Goal: Task Accomplishment & Management: Use online tool/utility

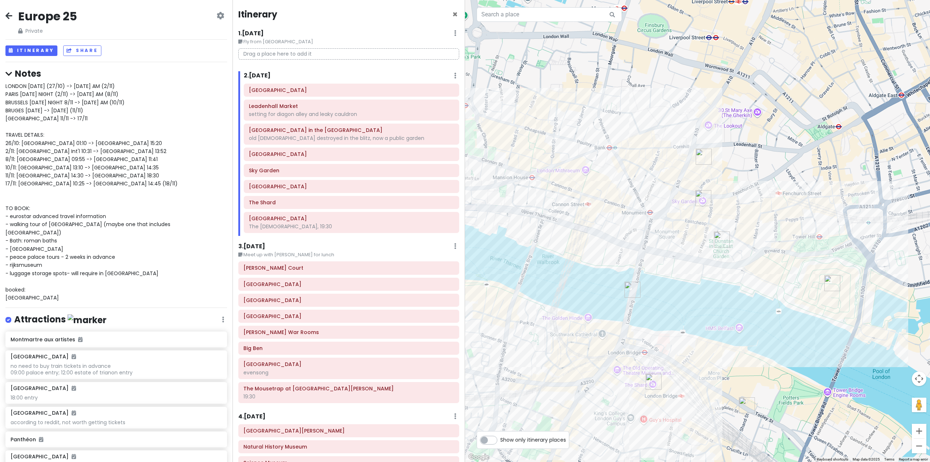
scroll to position [4080, 0]
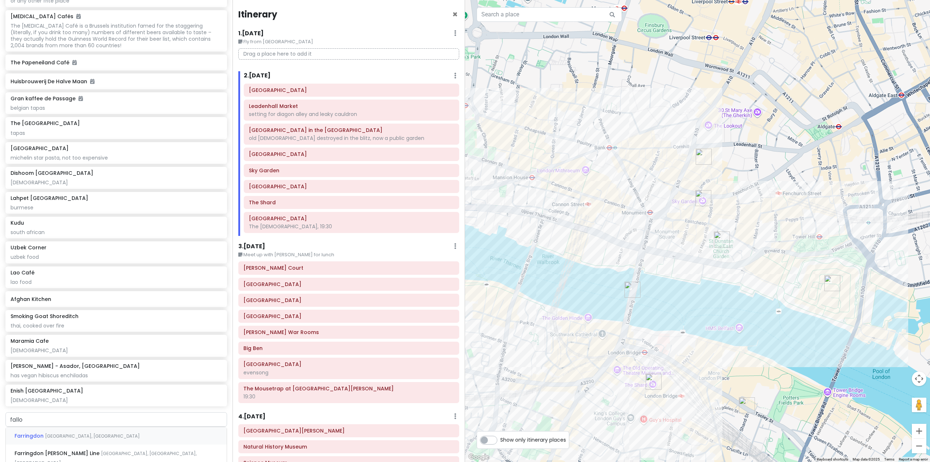
type input "fallow"
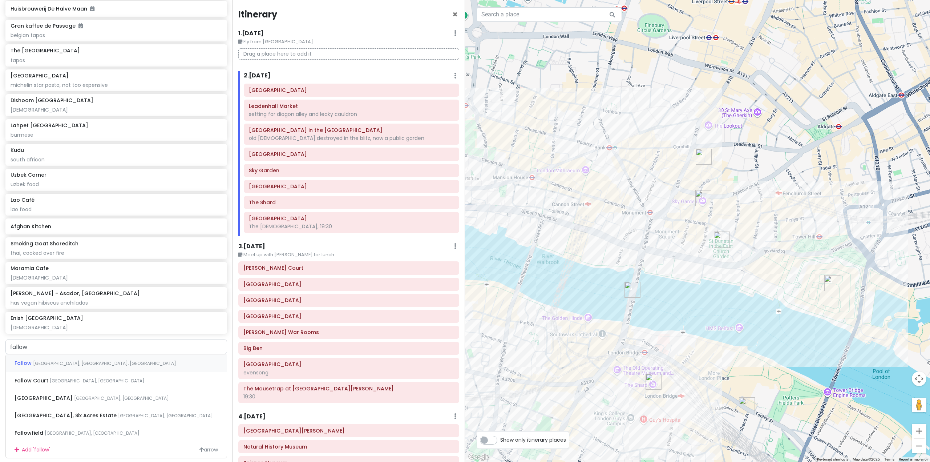
click at [88, 372] on div "[GEOGRAPHIC_DATA], [GEOGRAPHIC_DATA], [GEOGRAPHIC_DATA]" at bounding box center [116, 362] width 221 height 17
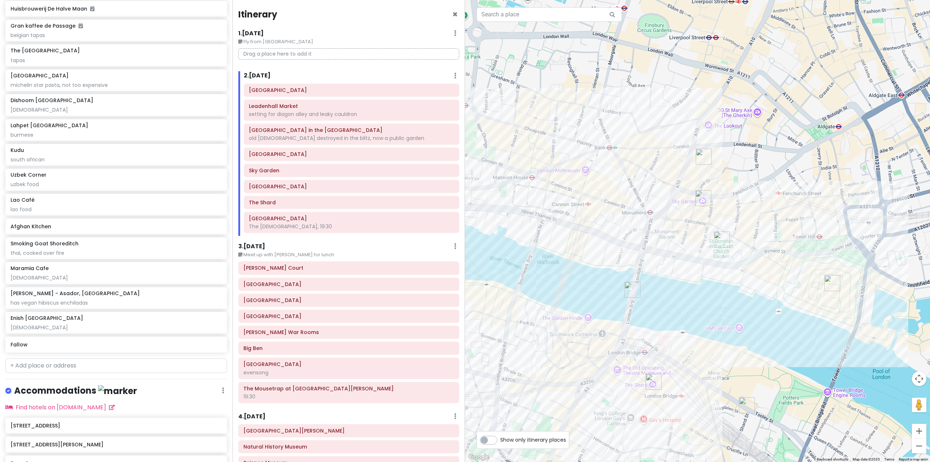
scroll to position [4172, 0]
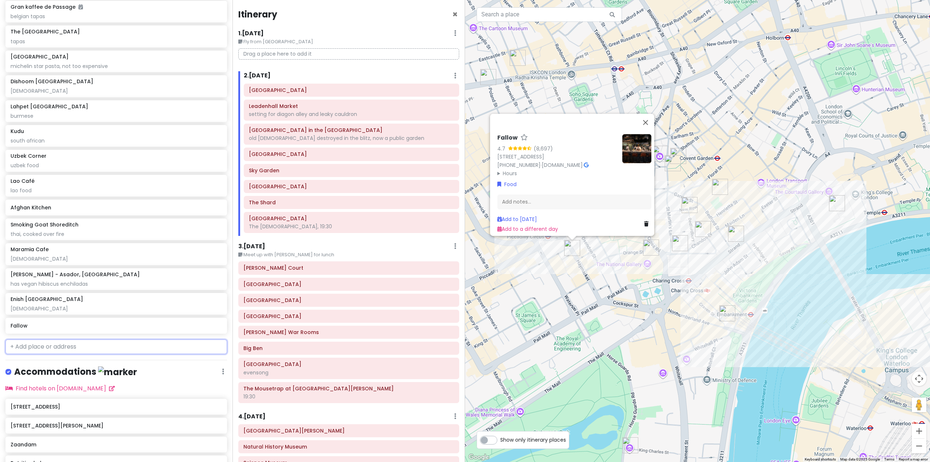
click at [133, 354] on input "text" at bounding box center [116, 346] width 222 height 15
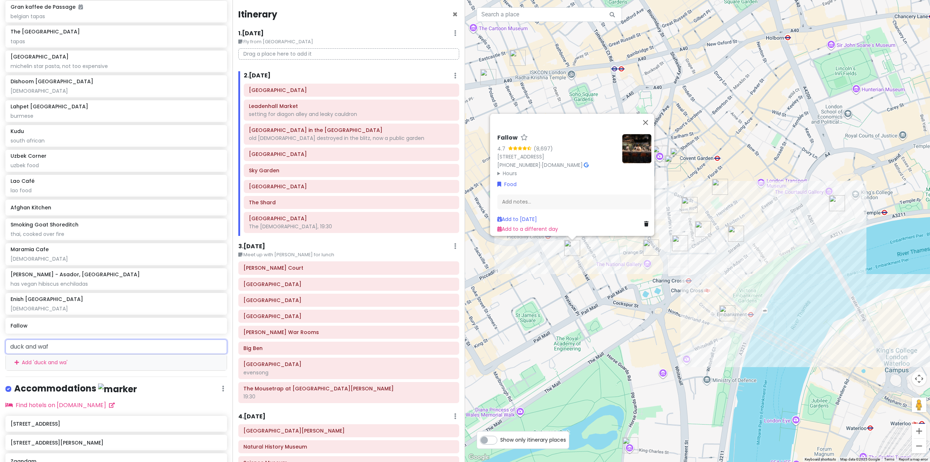
type input "duck and waff"
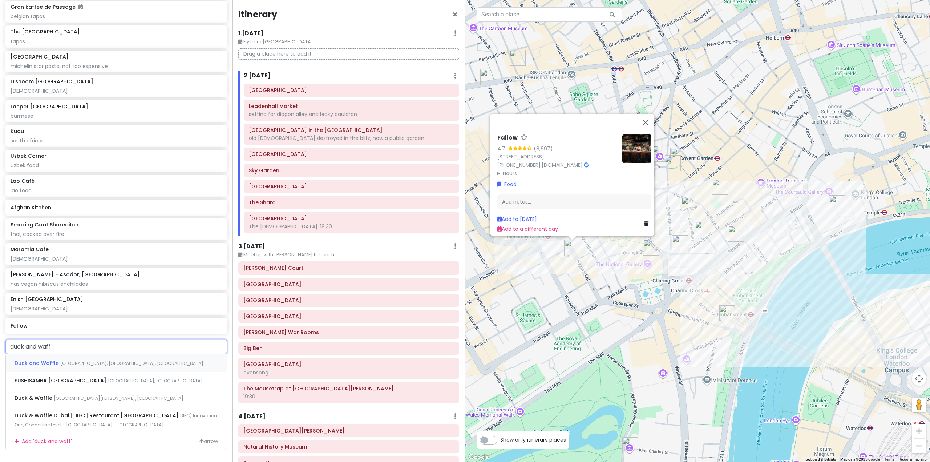
click at [116, 372] on div "Duck and Waffle Bishopsgate, [GEOGRAPHIC_DATA], [GEOGRAPHIC_DATA]" at bounding box center [116, 362] width 221 height 17
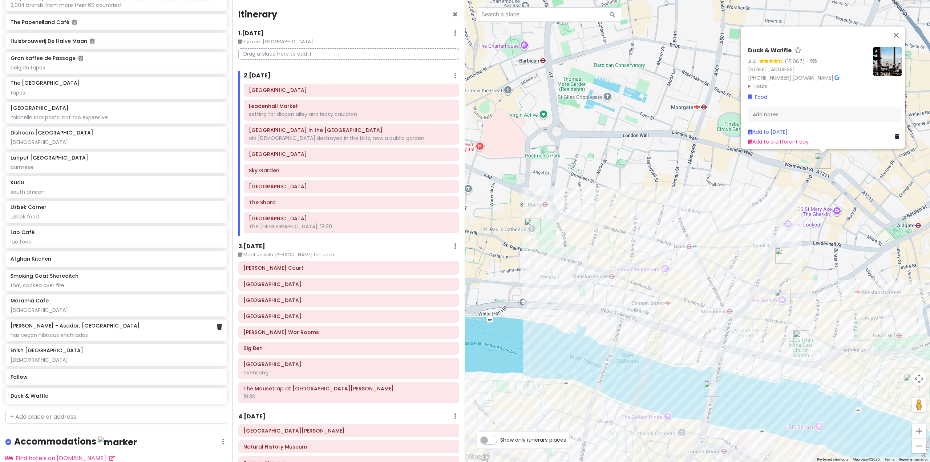
scroll to position [4118, 0]
click at [135, 247] on div "Lao Café lao food" at bounding box center [116, 239] width 211 height 16
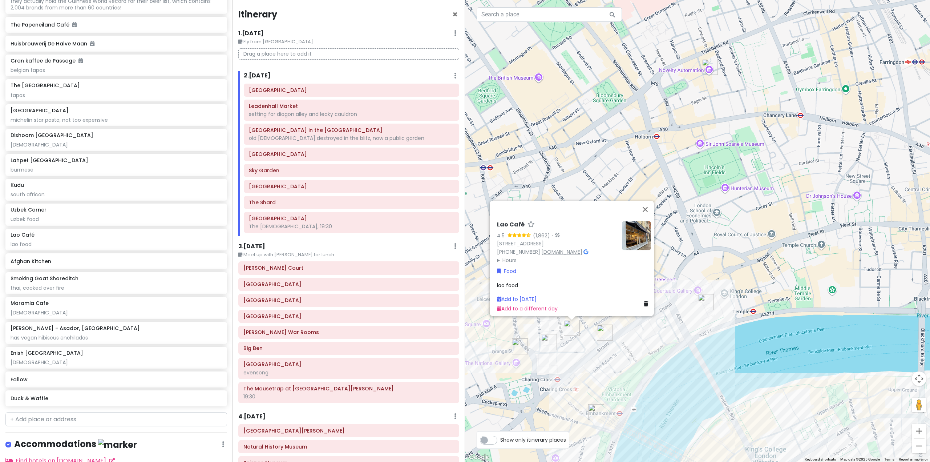
click at [554, 249] on link "[DOMAIN_NAME]" at bounding box center [561, 251] width 41 height 7
click at [390, 249] on div "3 . [DATE] Edit Day Notes Delete Day" at bounding box center [348, 248] width 221 height 12
click at [849, 298] on div "Lao Café 4.5 (1,862) · [STREET_ADDRESS] [PHONE_NUMBER] · [DOMAIN_NAME] · Hours …" at bounding box center [697, 231] width 465 height 462
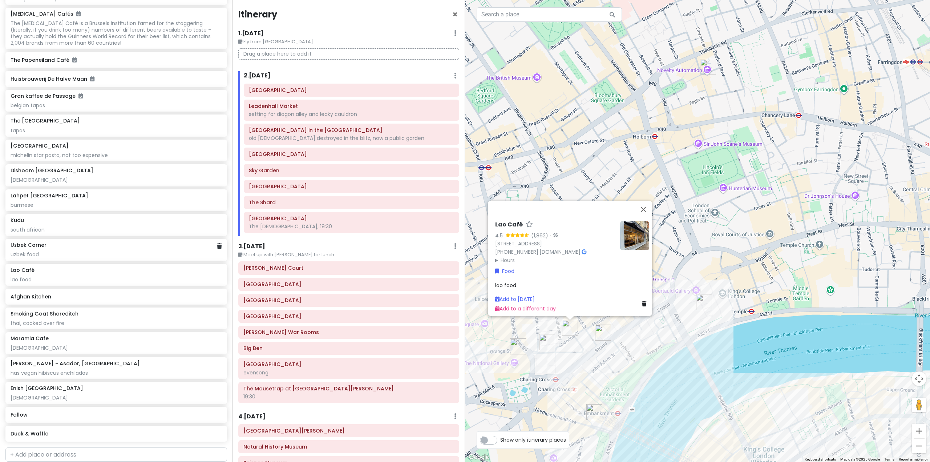
scroll to position [4082, 0]
click at [127, 249] on div "Uzbek Corner" at bounding box center [116, 246] width 211 height 7
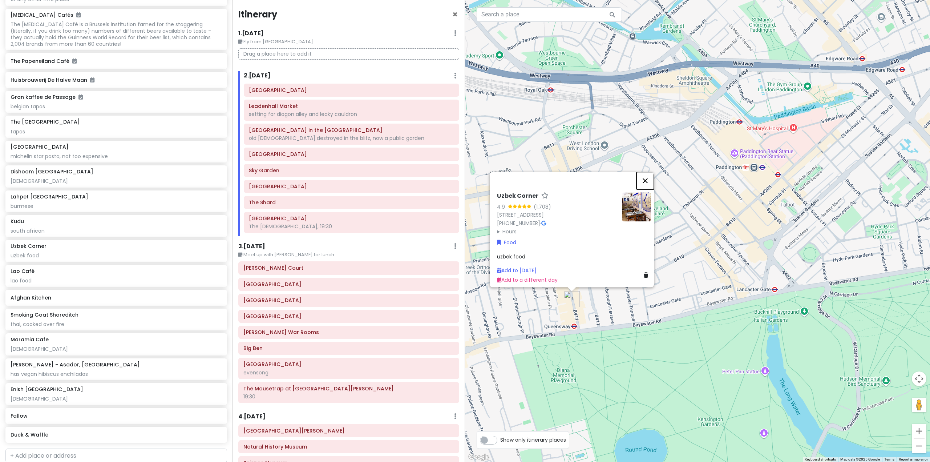
click at [647, 174] on button "Close" at bounding box center [644, 180] width 17 height 17
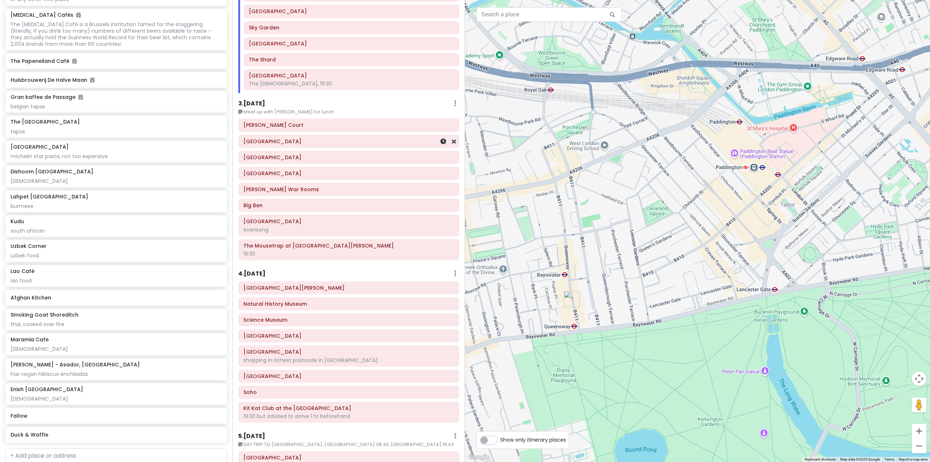
scroll to position [145, 0]
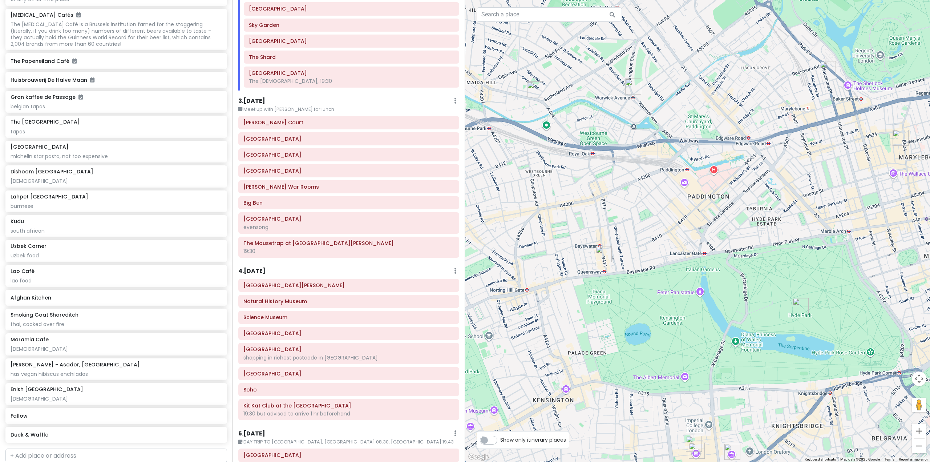
drag, startPoint x: 830, startPoint y: 277, endPoint x: 708, endPoint y: 227, distance: 132.3
click at [708, 228] on div at bounding box center [697, 231] width 465 height 462
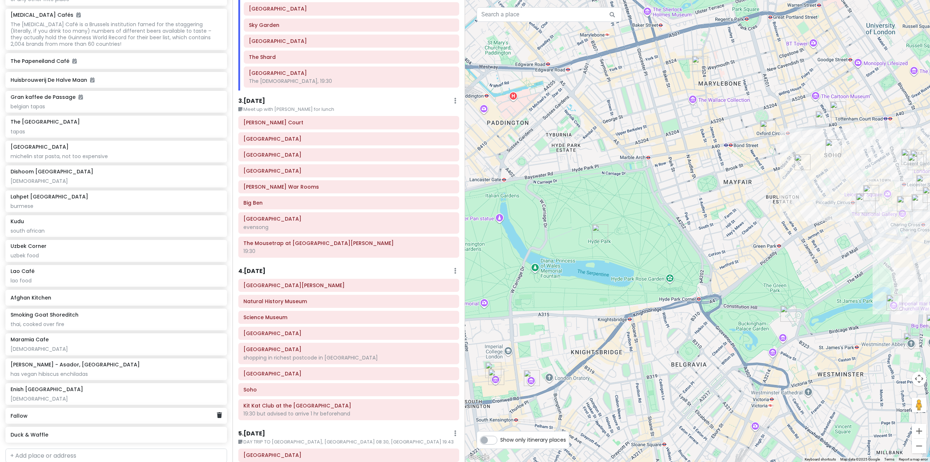
click at [69, 421] on div "Fallow" at bounding box center [114, 415] width 206 height 10
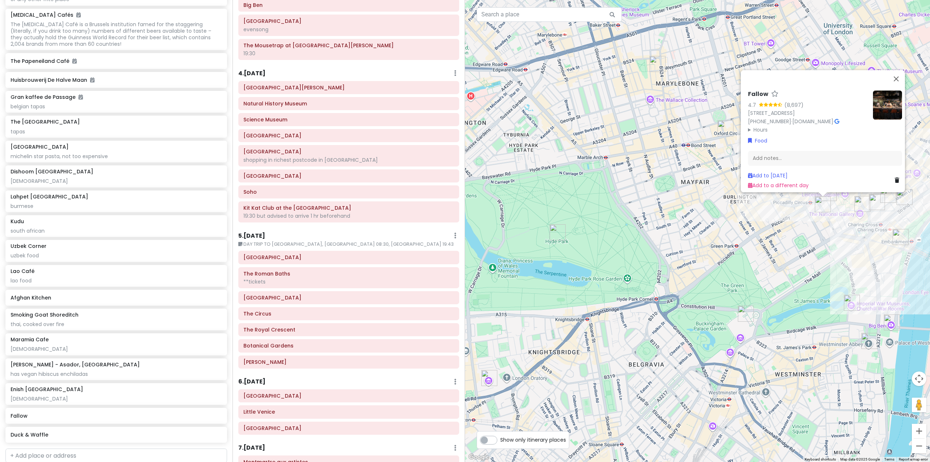
scroll to position [509, 0]
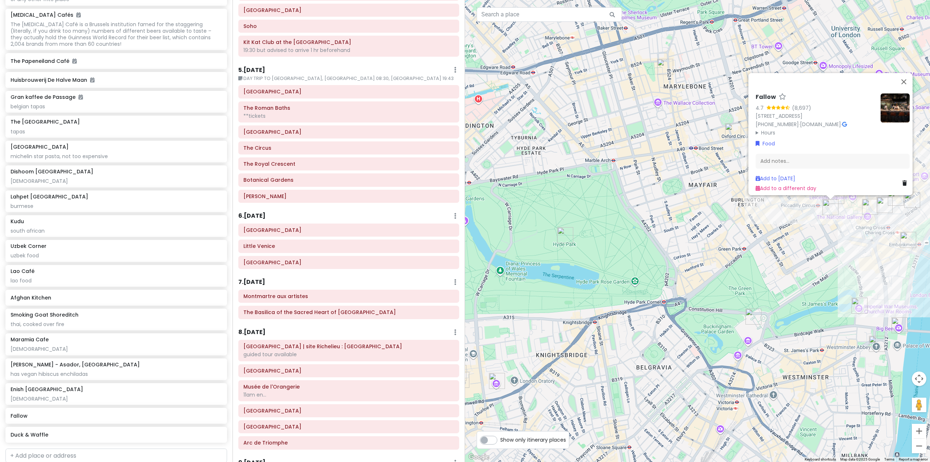
drag, startPoint x: 643, startPoint y: 278, endPoint x: 774, endPoint y: 299, distance: 132.0
click at [774, 299] on div "Fallow 4.7 (8,697) [STREET_ADDRESS] [PHONE_NUMBER] · [DOMAIN_NAME] · Hours [DAT…" at bounding box center [697, 231] width 465 height 462
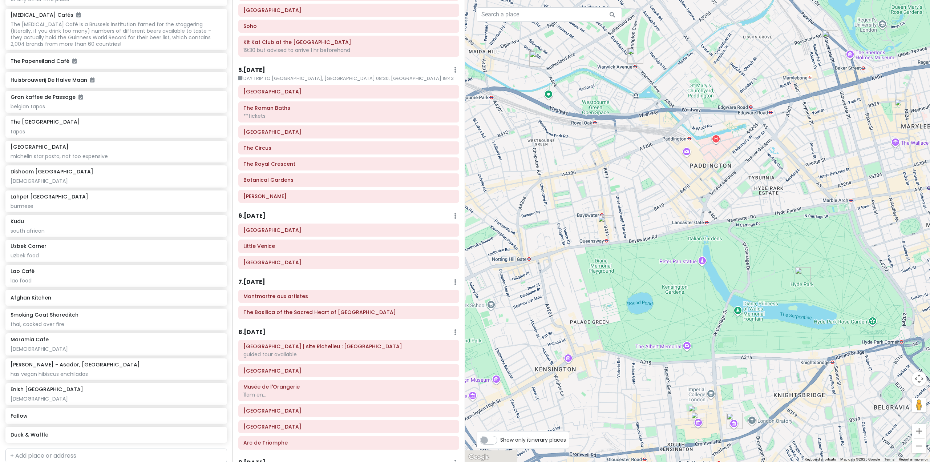
drag, startPoint x: 597, startPoint y: 278, endPoint x: 692, endPoint y: 288, distance: 96.1
click at [751, 304] on div "Fallow 4.7 (8,697) [STREET_ADDRESS] [PHONE_NUMBER] · [DOMAIN_NAME] · Hours [DAT…" at bounding box center [697, 231] width 465 height 462
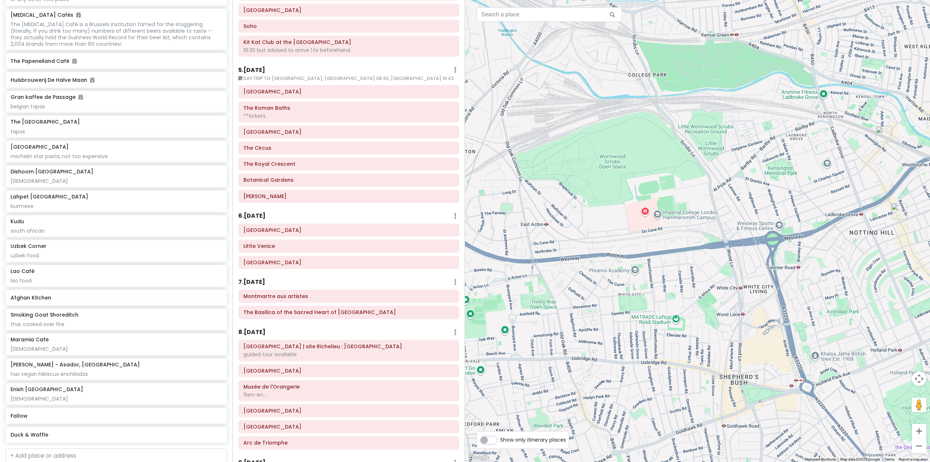
drag, startPoint x: 615, startPoint y: 275, endPoint x: 684, endPoint y: 286, distance: 69.8
click at [684, 286] on div "Fallow 4.7 (8,697) [STREET_ADDRESS] [PHONE_NUMBER] · [DOMAIN_NAME] · Hours [DAT…" at bounding box center [697, 231] width 465 height 462
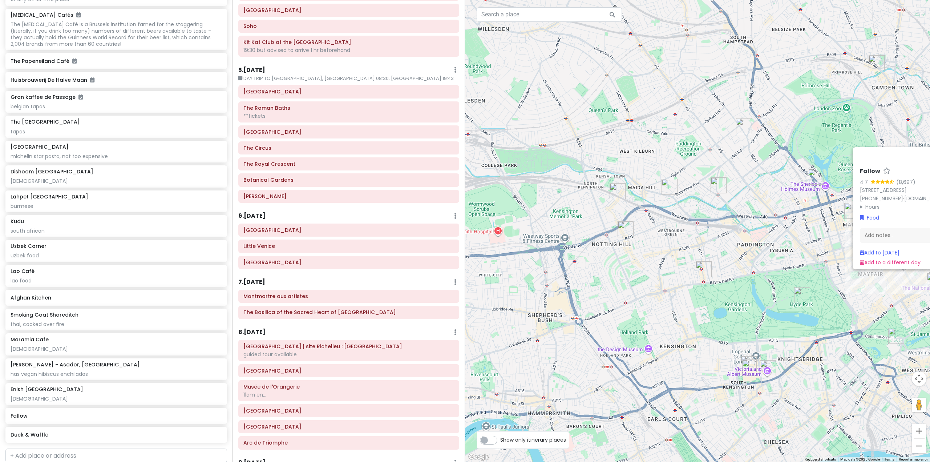
drag, startPoint x: 782, startPoint y: 303, endPoint x: 562, endPoint y: 284, distance: 221.3
click at [580, 285] on div "Fallow 4.7 (8,697) [STREET_ADDRESS] [PHONE_NUMBER] · [DOMAIN_NAME] · Hours [DAT…" at bounding box center [697, 231] width 465 height 462
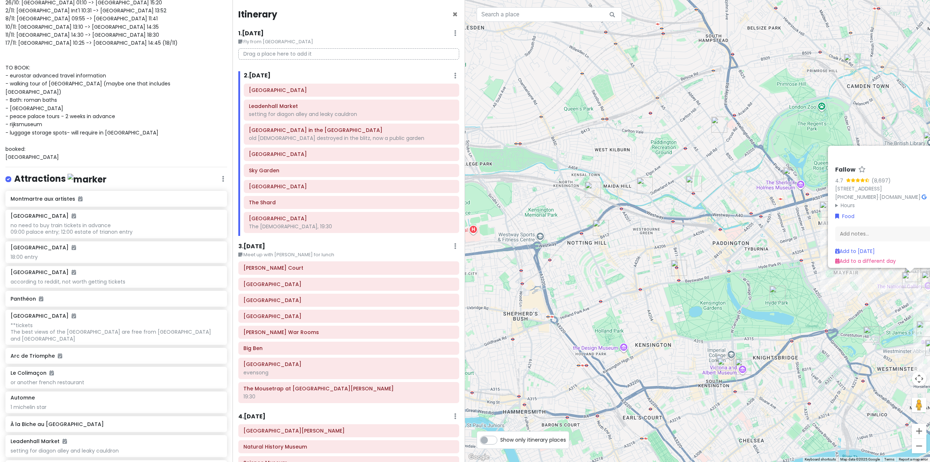
scroll to position [0, 0]
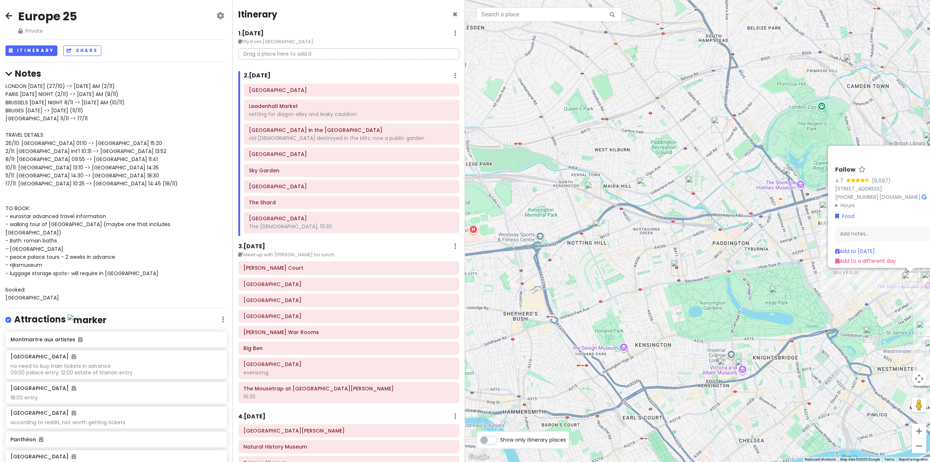
click at [719, 126] on img "Abbey Road Studios" at bounding box center [719, 125] width 16 height 16
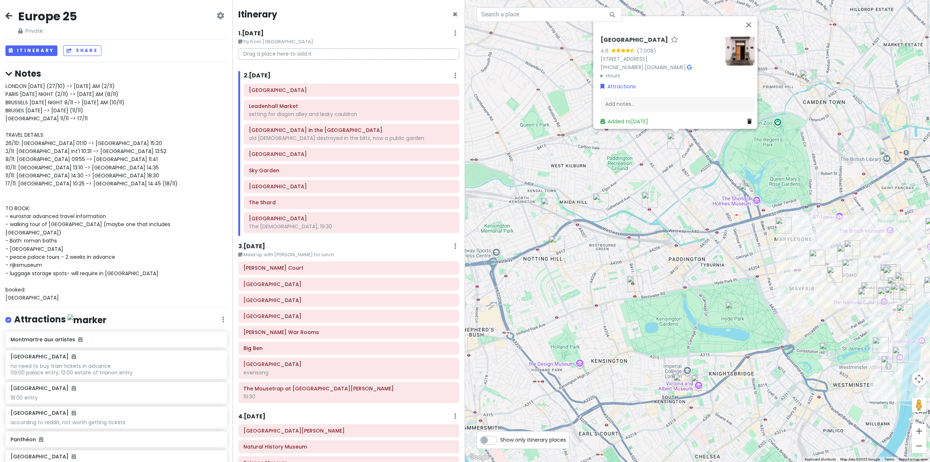
drag, startPoint x: 801, startPoint y: 266, endPoint x: 718, endPoint y: 249, distance: 85.2
click at [725, 248] on div "[GEOGRAPHIC_DATA] 4.6 (7,008) [STREET_ADDRESS] [PHONE_NUMBER] · [DOMAIN_NAME] ·…" at bounding box center [697, 231] width 465 height 462
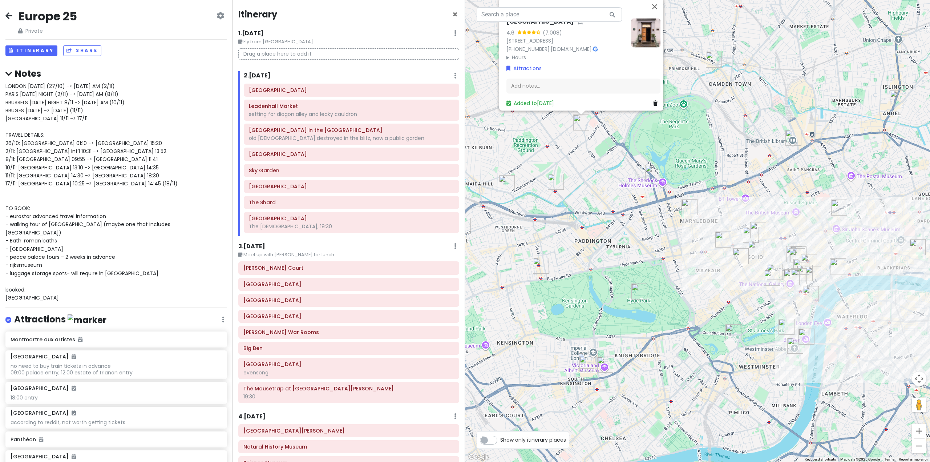
click at [691, 211] on img "Kudu" at bounding box center [689, 207] width 16 height 16
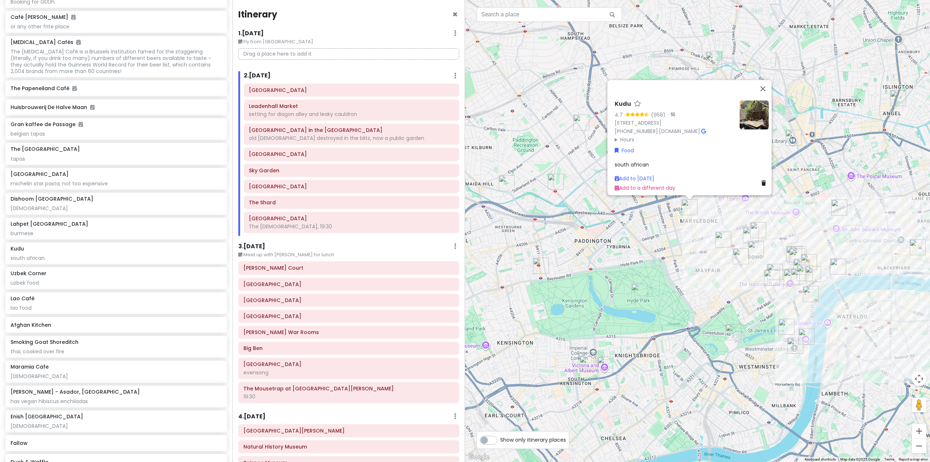
scroll to position [4282, 0]
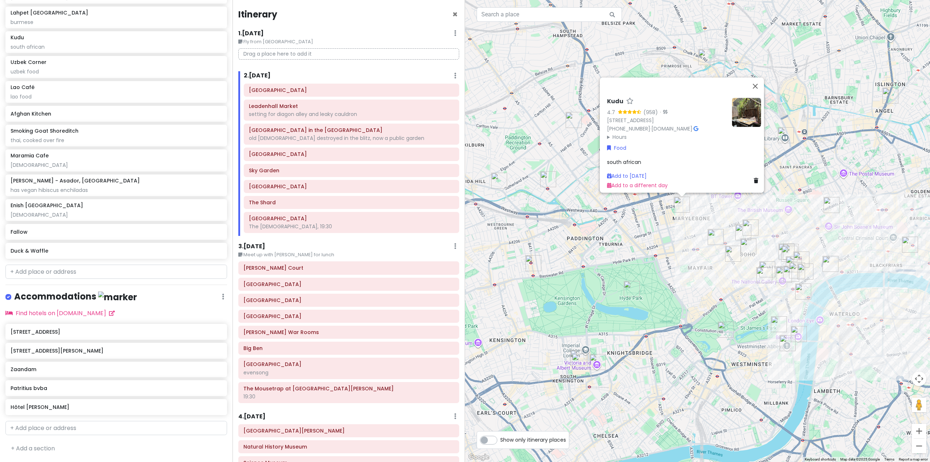
drag, startPoint x: 844, startPoint y: 255, endPoint x: 796, endPoint y: 245, distance: 49.0
click at [798, 245] on div "Kudu 4.7 (958) · [STREET_ADDRESS] [PHONE_NUMBER] · [DOMAIN_NAME] · Hours [DATE]…" at bounding box center [697, 231] width 465 height 462
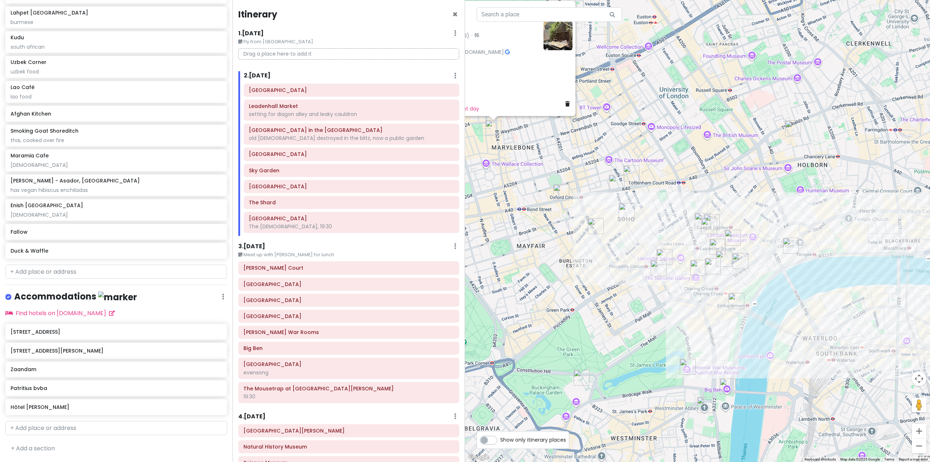
click at [741, 263] on img "The Port House" at bounding box center [740, 261] width 16 height 16
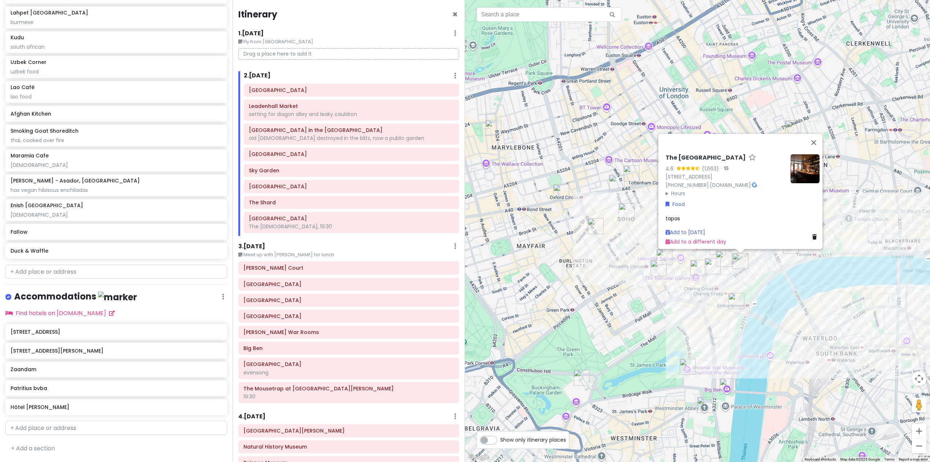
click at [719, 263] on img "Bancone Covent Garden" at bounding box center [713, 266] width 16 height 16
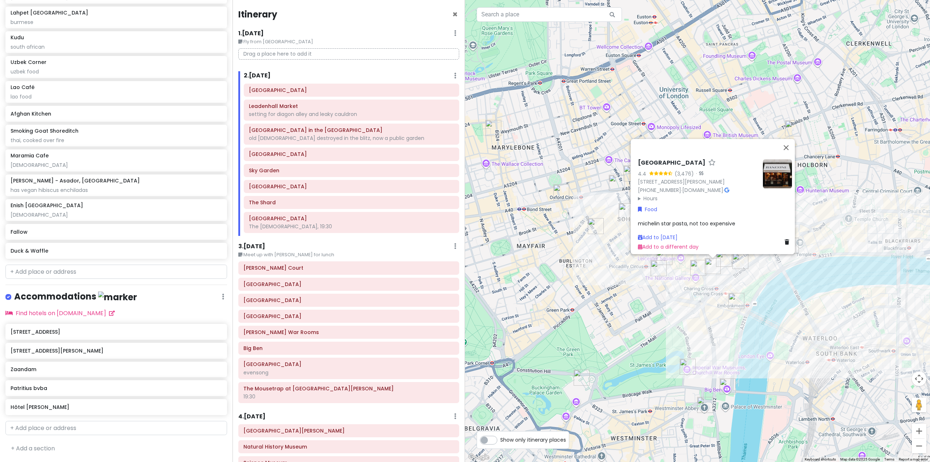
click at [725, 260] on img "Lao Café" at bounding box center [724, 259] width 16 height 16
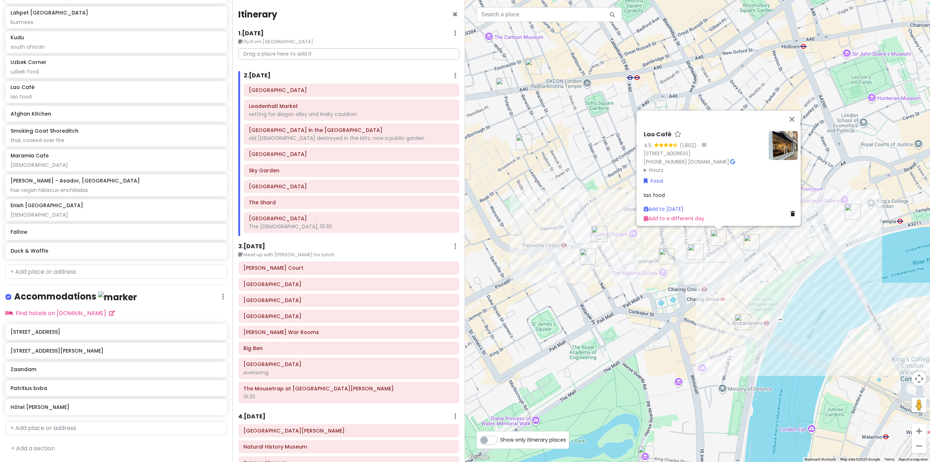
click at [584, 259] on img "Fallow" at bounding box center [588, 256] width 16 height 16
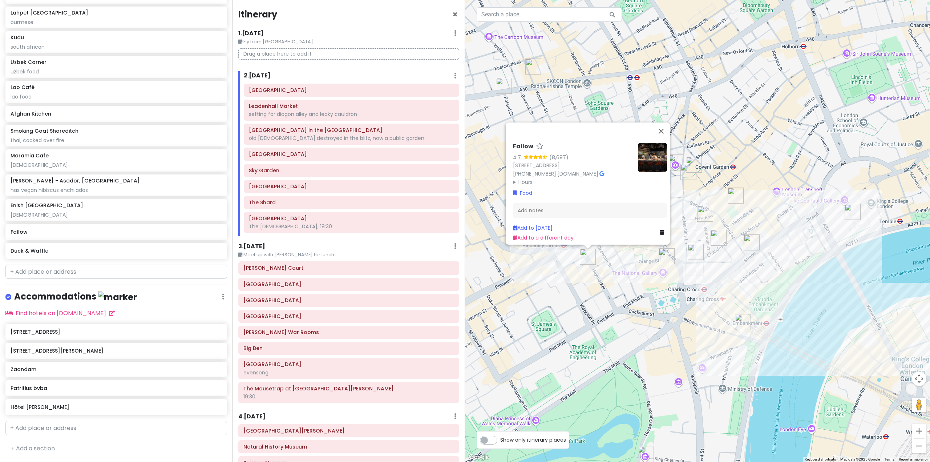
click at [674, 288] on div "Fallow 4.7 (8,697) [STREET_ADDRESS] [PHONE_NUMBER] · [DOMAIN_NAME] · Hours [DAT…" at bounding box center [697, 231] width 465 height 462
click at [632, 285] on div "Fallow 4.7 (8,697) [STREET_ADDRESS] [PHONE_NUMBER] · [DOMAIN_NAME] · Hours [DAT…" at bounding box center [697, 231] width 465 height 462
click at [569, 287] on div "Fallow 4.7 (8,697) [STREET_ADDRESS] [PHONE_NUMBER] · [DOMAIN_NAME] · Hours [DAT…" at bounding box center [697, 231] width 465 height 462
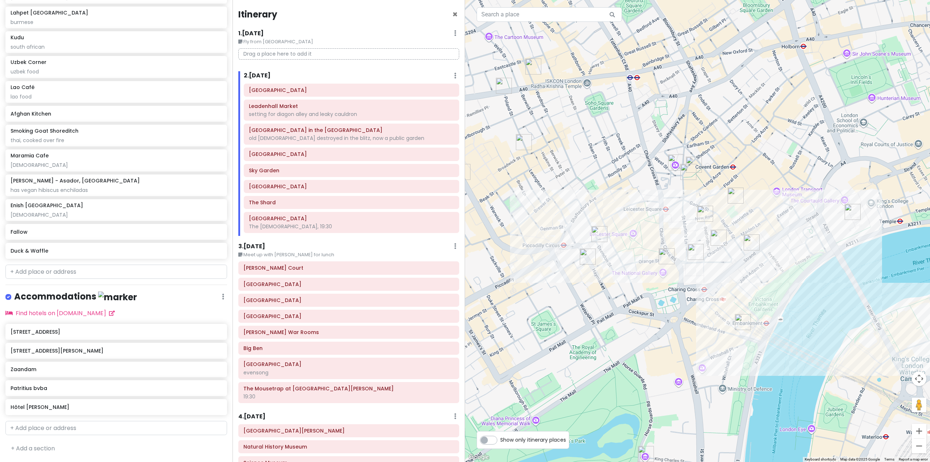
click at [675, 161] on img "The Mousetrap at St. Martin's Theatre" at bounding box center [676, 162] width 16 height 16
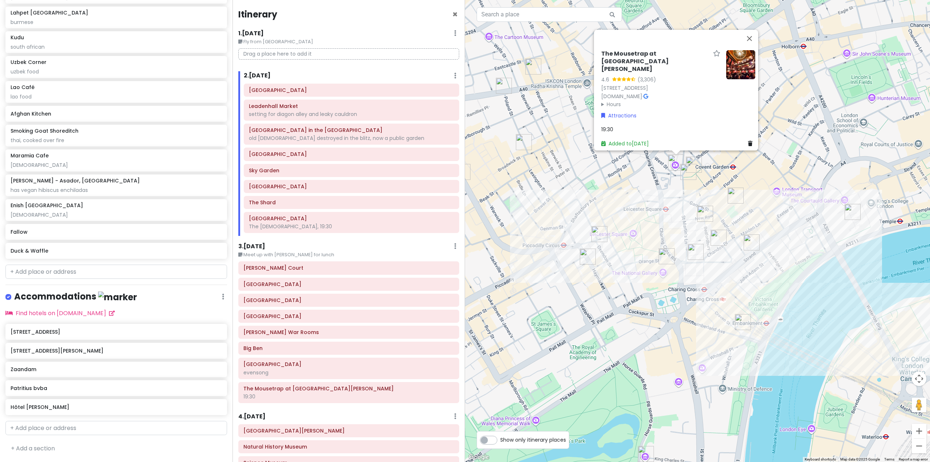
click at [524, 145] on img "Soho" at bounding box center [524, 142] width 16 height 16
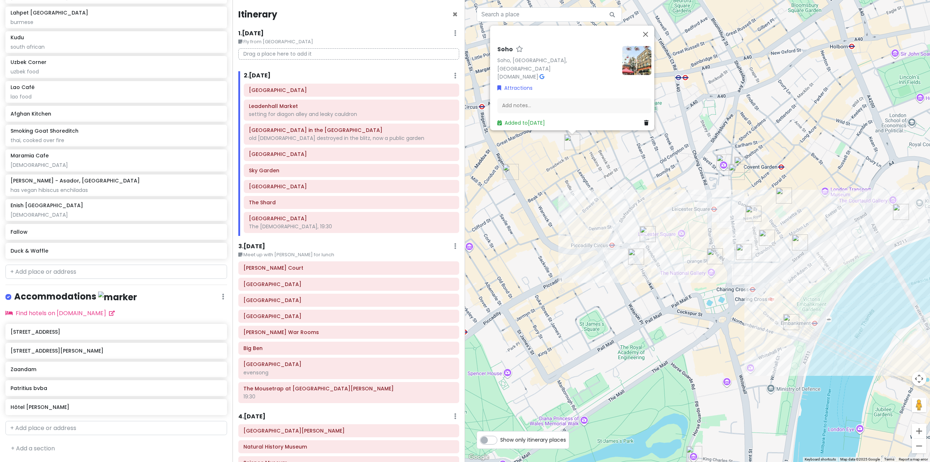
click at [714, 255] on img "National Portrait Gallery" at bounding box center [715, 256] width 16 height 16
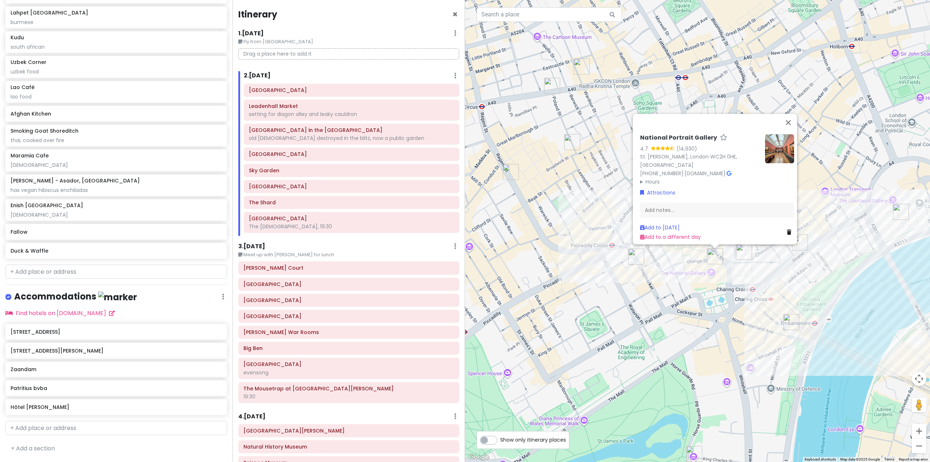
click at [643, 285] on div "National Portrait Gallery 4.7 (14,930) [STREET_ADDRESS][PERSON_NAME] [PHONE_NUM…" at bounding box center [697, 231] width 465 height 462
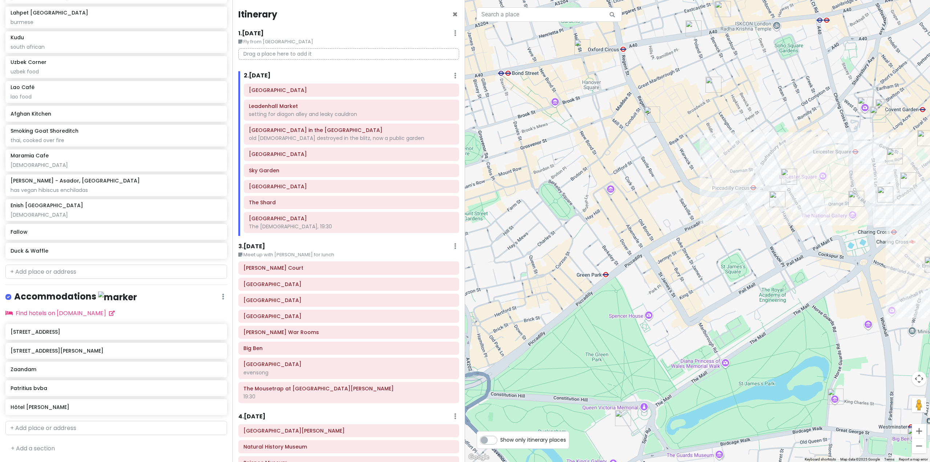
drag, startPoint x: 639, startPoint y: 292, endPoint x: 773, endPoint y: 230, distance: 146.9
click at [773, 230] on div at bounding box center [697, 231] width 465 height 462
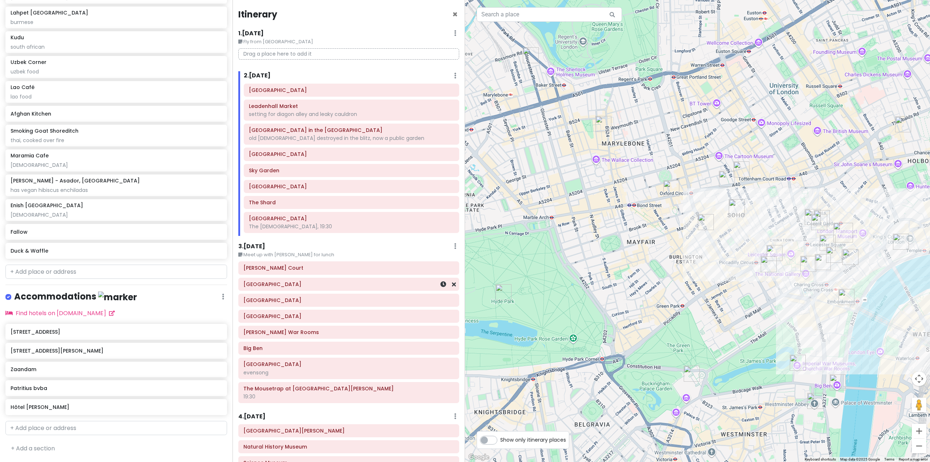
scroll to position [36, 0]
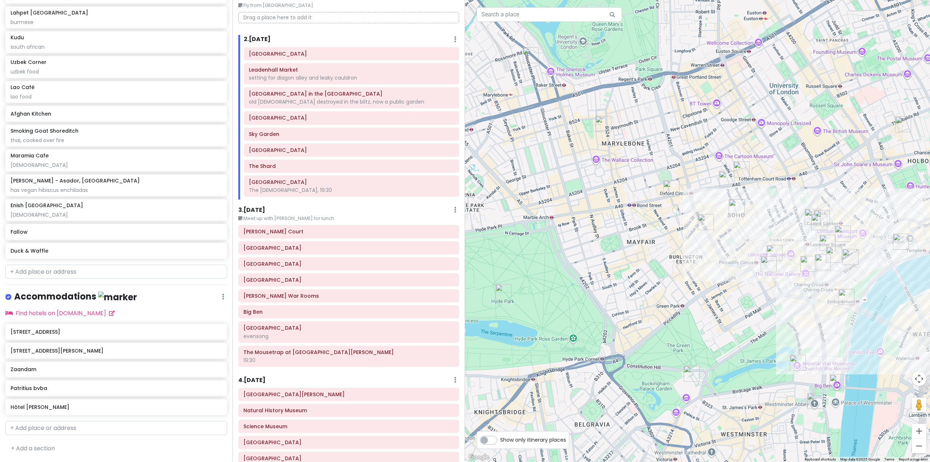
click at [774, 252] on img "Prince of Wales Theatre" at bounding box center [774, 253] width 16 height 16
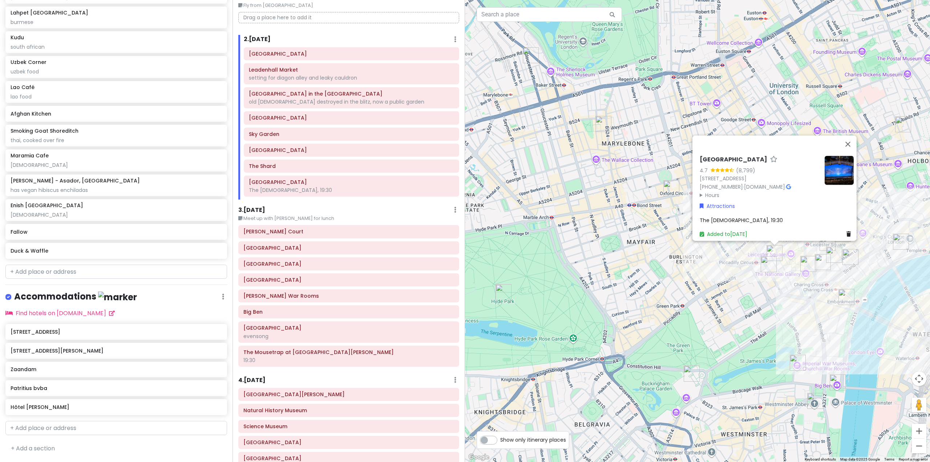
drag, startPoint x: 725, startPoint y: 319, endPoint x: 717, endPoint y: 320, distance: 7.3
click at [717, 320] on div "[GEOGRAPHIC_DATA] 4.7 (8,799) [STREET_ADDRESS] [PHONE_NUMBER] · [DOMAIN_NAME] ·…" at bounding box center [697, 231] width 465 height 462
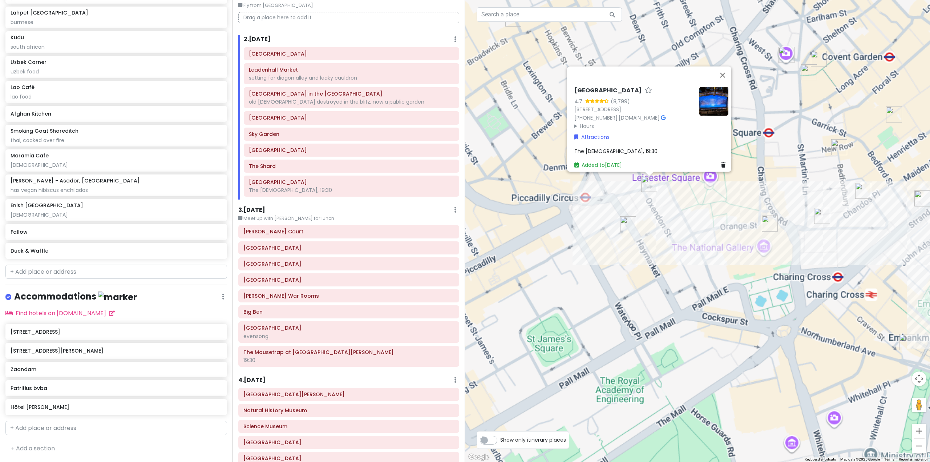
click at [696, 286] on div "[GEOGRAPHIC_DATA] 4.7 (8,799) [STREET_ADDRESS] [PHONE_NUMBER] · [DOMAIN_NAME] ·…" at bounding box center [697, 231] width 465 height 462
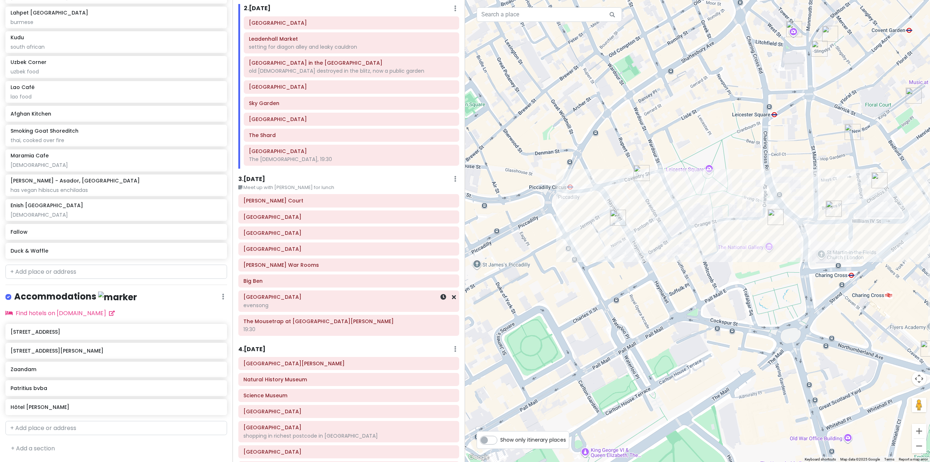
scroll to position [182, 0]
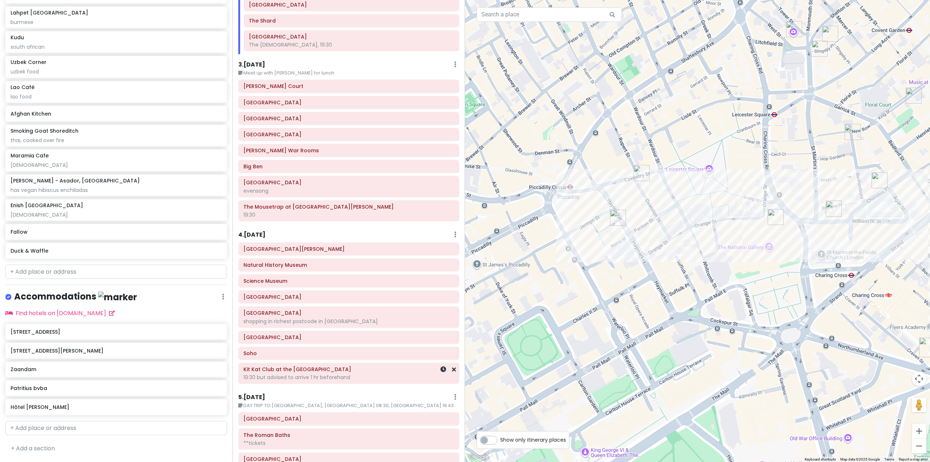
click at [324, 371] on h6 "Kit Kat Club at the [GEOGRAPHIC_DATA]" at bounding box center [348, 369] width 211 height 7
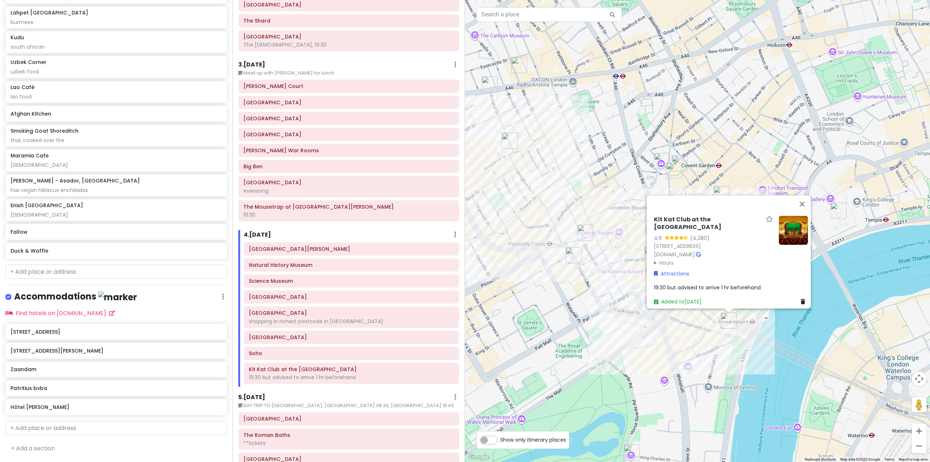
click at [719, 356] on div "Kit Kat Club at the [GEOGRAPHIC_DATA] ([STREET_ADDRESS] [DOMAIN_NAME] · Hours […" at bounding box center [697, 231] width 465 height 462
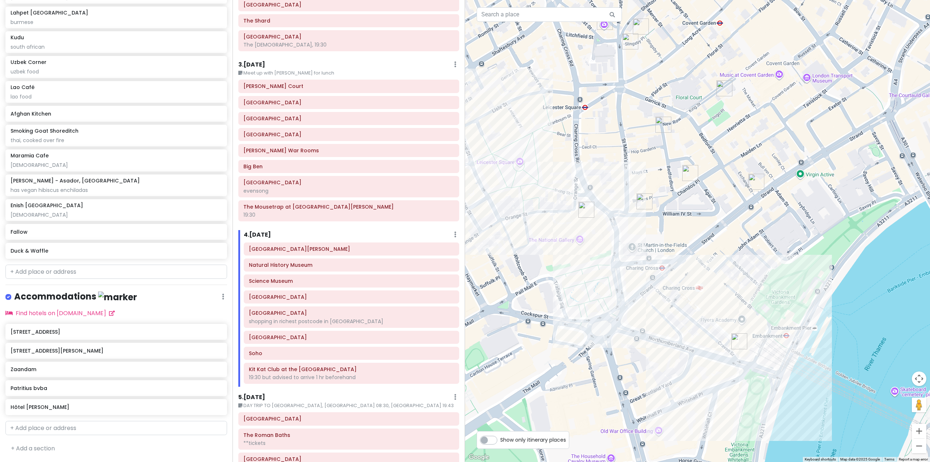
click at [753, 185] on img "The Port House" at bounding box center [756, 182] width 16 height 16
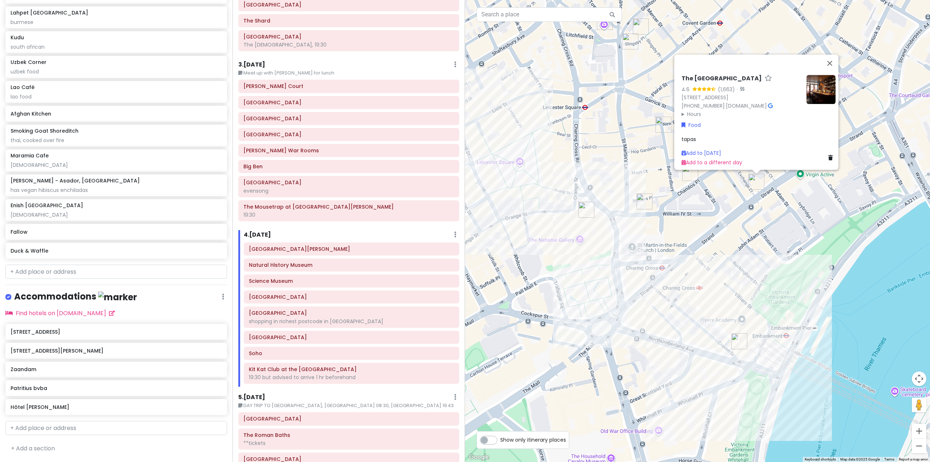
click at [689, 178] on img "Lao Café" at bounding box center [690, 173] width 16 height 16
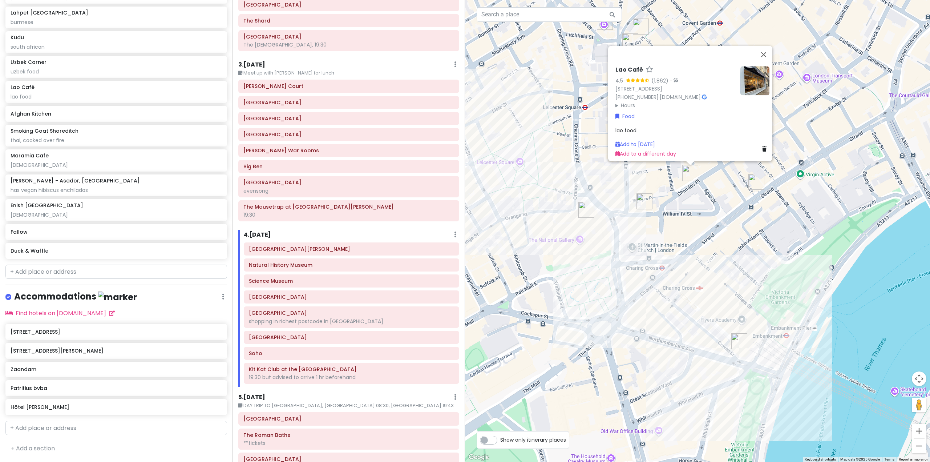
click at [646, 206] on img "Bancone Covent Garden" at bounding box center [644, 201] width 16 height 16
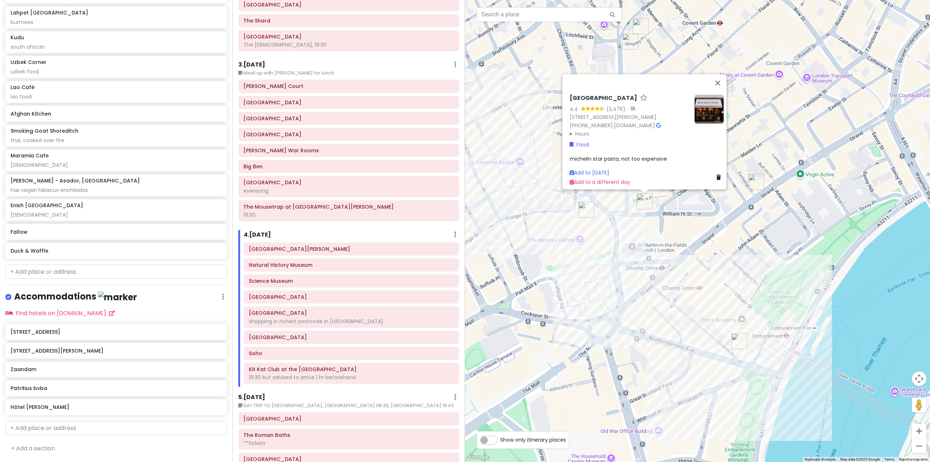
click at [562, 278] on div "[GEOGRAPHIC_DATA] 4.4 (3,476) · [STREET_ADDRESS][PERSON_NAME] [PHONE_NUMBER] · …" at bounding box center [697, 231] width 465 height 462
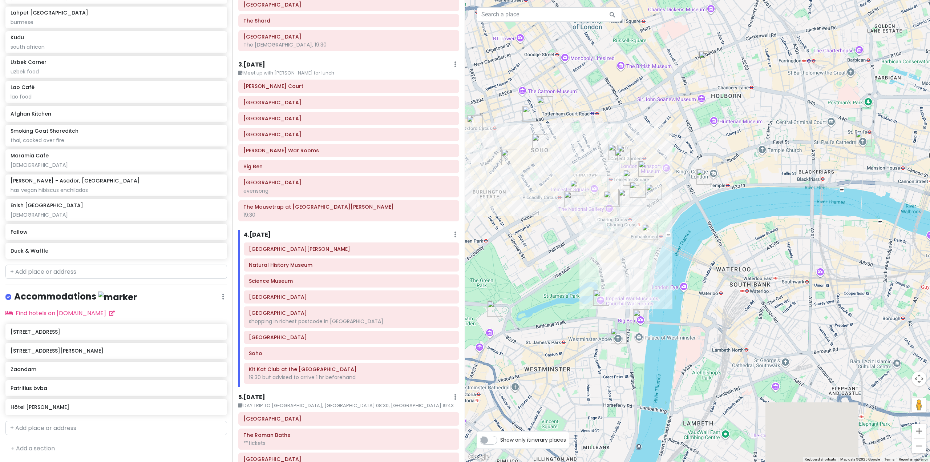
drag, startPoint x: 796, startPoint y: 389, endPoint x: 865, endPoint y: 290, distance: 120.4
click at [859, 295] on div at bounding box center [697, 231] width 465 height 462
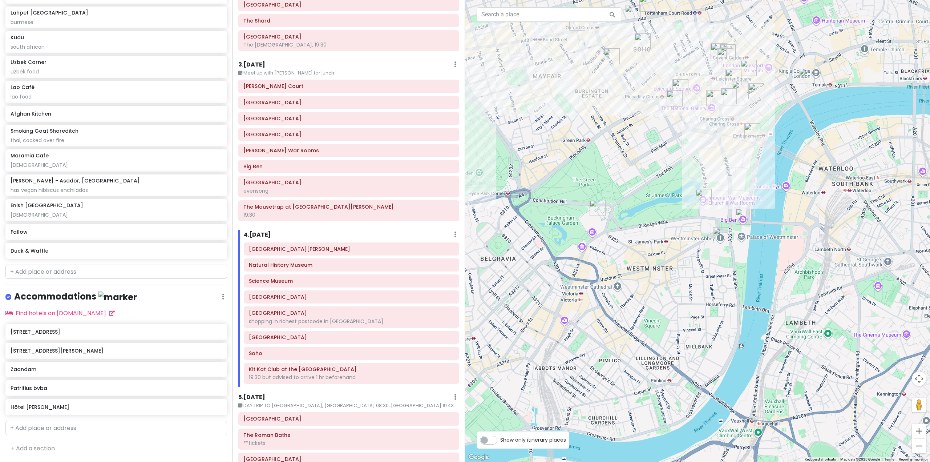
click at [602, 209] on img "Buckingham Palace" at bounding box center [598, 208] width 16 height 16
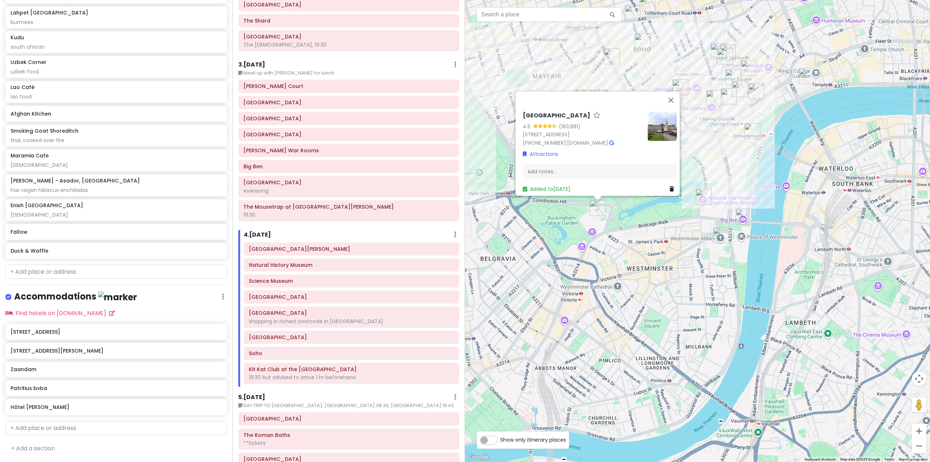
click at [702, 202] on img "Churchill War Rooms" at bounding box center [704, 197] width 16 height 16
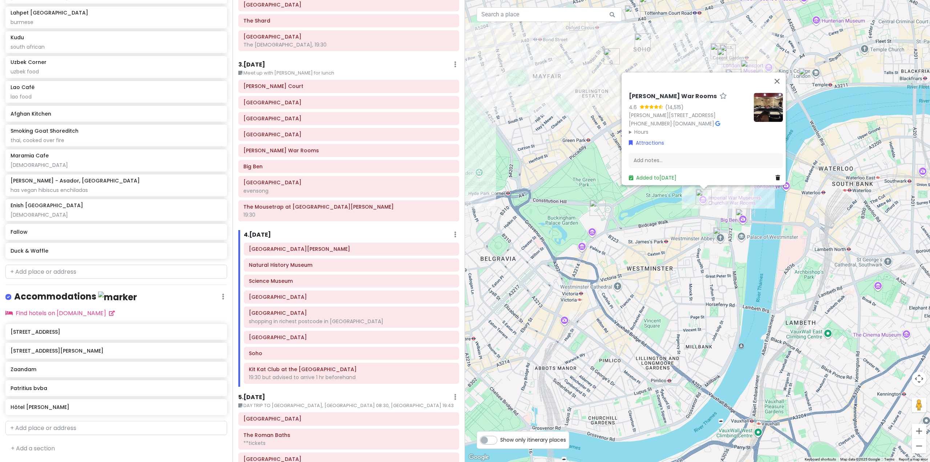
click at [701, 298] on div "[PERSON_NAME] War Rooms 4.6 (14,515) [PERSON_NAME][STREET_ADDRESS] [PHONE_NUMBE…" at bounding box center [697, 231] width 465 height 462
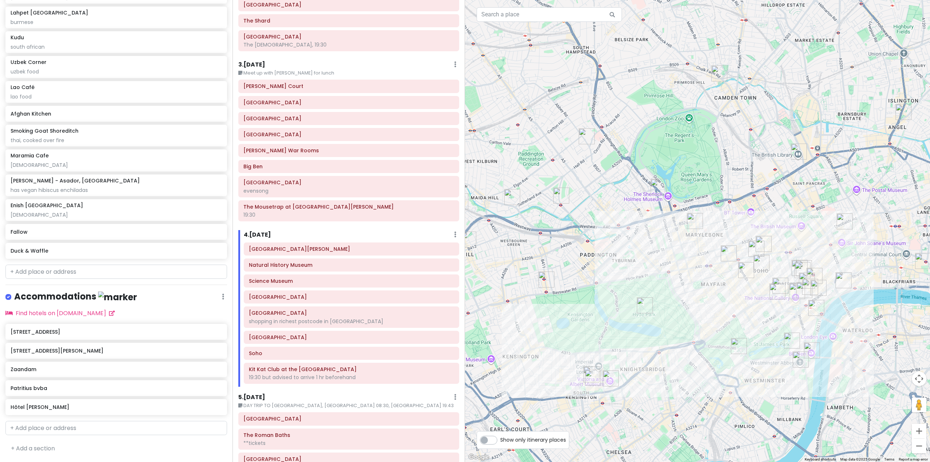
drag, startPoint x: 790, startPoint y: 365, endPoint x: 740, endPoint y: 394, distance: 58.6
click at [744, 396] on div at bounding box center [697, 231] width 465 height 462
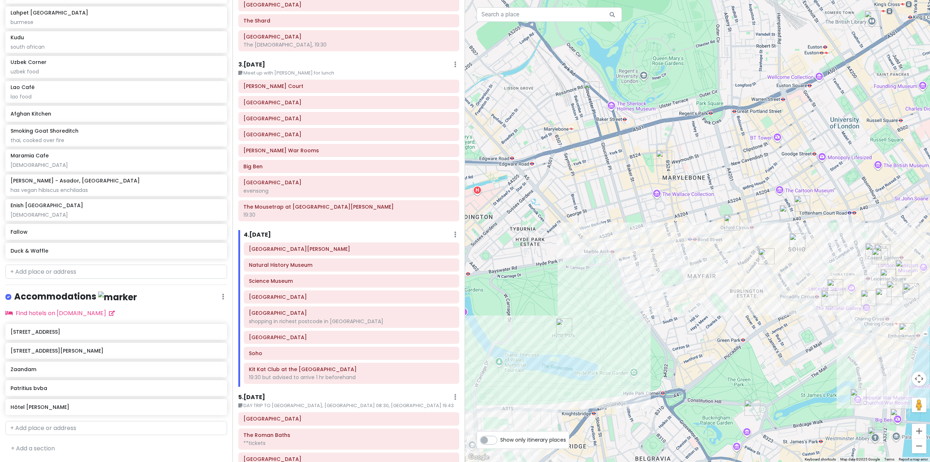
drag, startPoint x: 636, startPoint y: 324, endPoint x: 651, endPoint y: 321, distance: 15.9
click at [651, 321] on div at bounding box center [697, 231] width 465 height 462
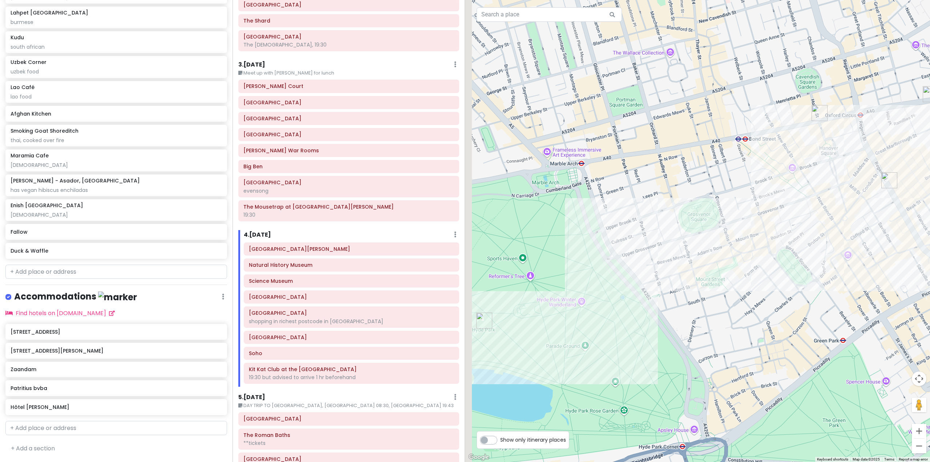
drag, startPoint x: 562, startPoint y: 303, endPoint x: 680, endPoint y: 285, distance: 120.1
click at [680, 285] on div at bounding box center [697, 231] width 465 height 462
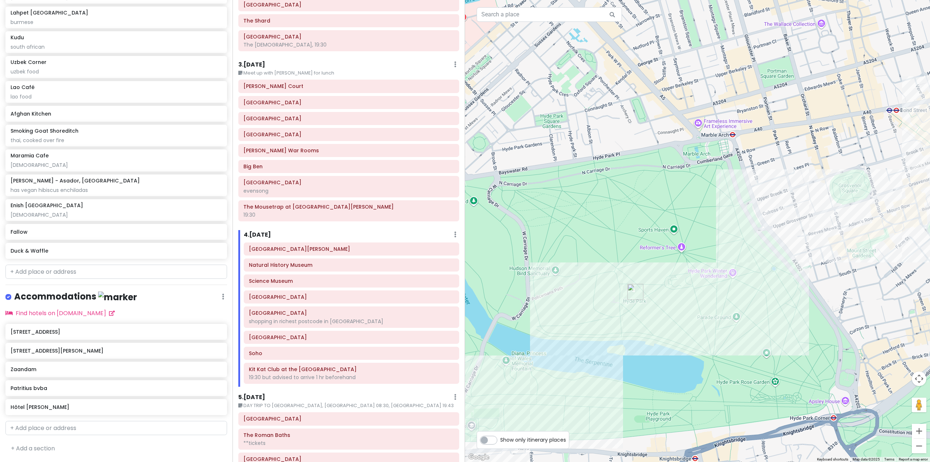
drag, startPoint x: 575, startPoint y: 276, endPoint x: 693, endPoint y: 201, distance: 140.6
click at [689, 204] on div at bounding box center [697, 231] width 465 height 462
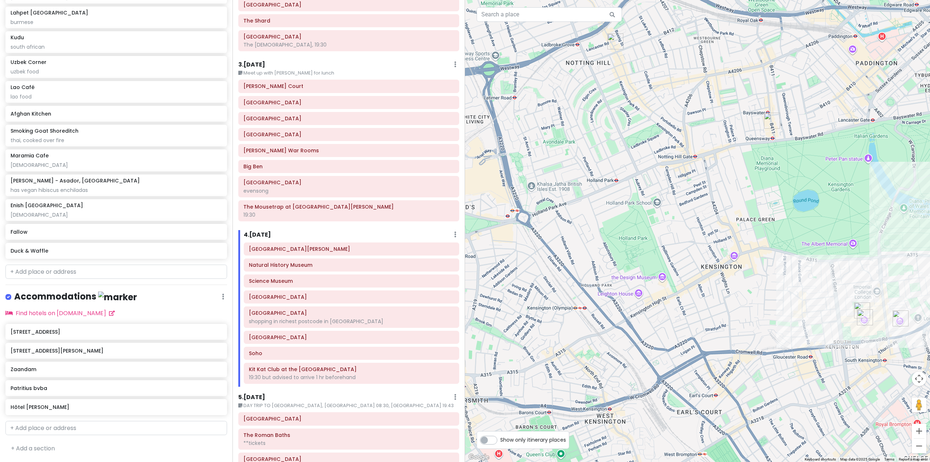
drag, startPoint x: 606, startPoint y: 262, endPoint x: 703, endPoint y: 270, distance: 97.4
click at [705, 270] on div at bounding box center [697, 231] width 465 height 462
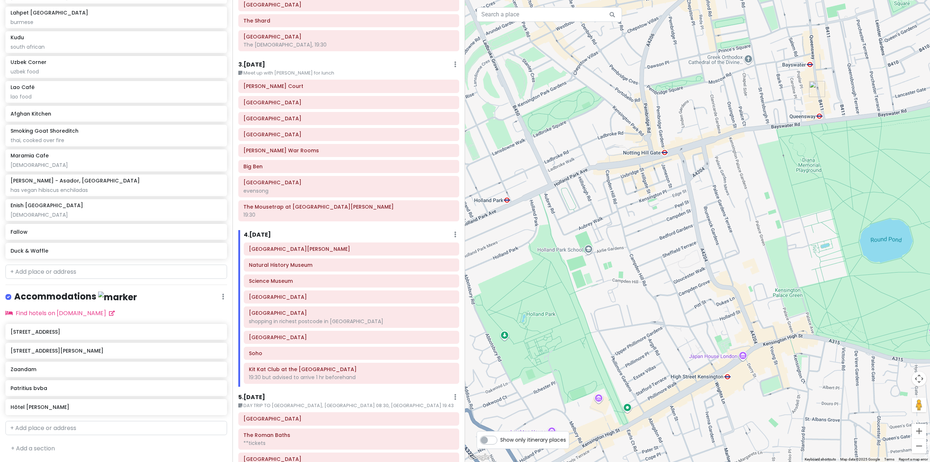
drag, startPoint x: 764, startPoint y: 265, endPoint x: 682, endPoint y: 265, distance: 81.4
click at [683, 265] on div at bounding box center [697, 231] width 465 height 462
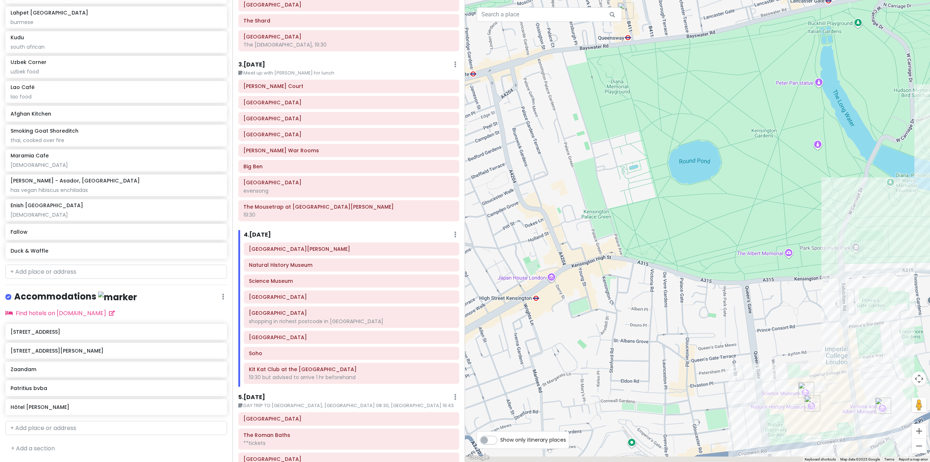
drag, startPoint x: 688, startPoint y: 329, endPoint x: 643, endPoint y: 231, distance: 108.1
click at [645, 237] on div at bounding box center [697, 231] width 465 height 462
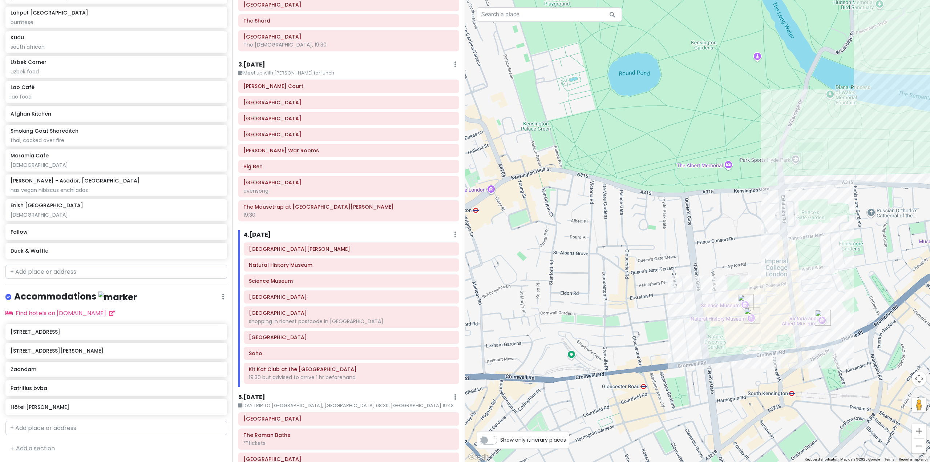
drag, startPoint x: 660, startPoint y: 248, endPoint x: 653, endPoint y: 281, distance: 33.3
click at [654, 281] on div at bounding box center [697, 231] width 465 height 462
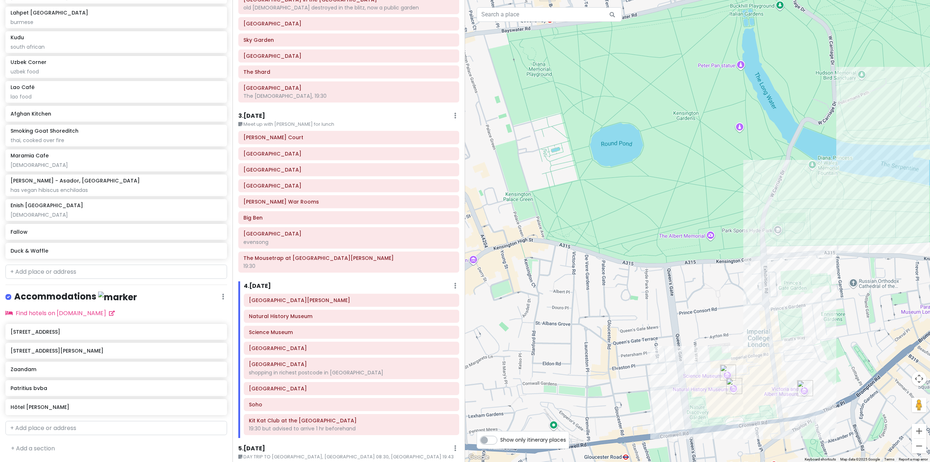
scroll to position [0, 0]
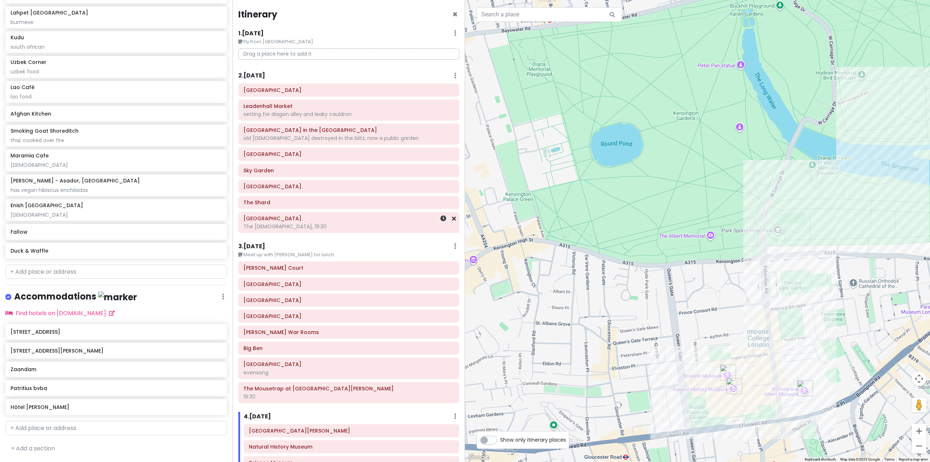
click at [350, 224] on div "The [DEMOGRAPHIC_DATA], 19:30" at bounding box center [348, 226] width 211 height 7
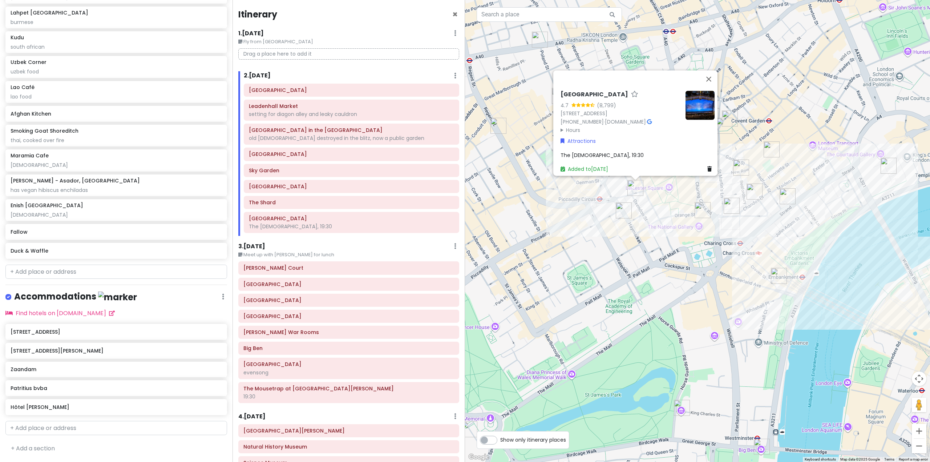
drag, startPoint x: 749, startPoint y: 225, endPoint x: 567, endPoint y: 248, distance: 183.5
click at [575, 247] on div "[GEOGRAPHIC_DATA] 4.7 (8,799) [STREET_ADDRESS] [PHONE_NUMBER] · [DOMAIN_NAME] ·…" at bounding box center [697, 231] width 465 height 462
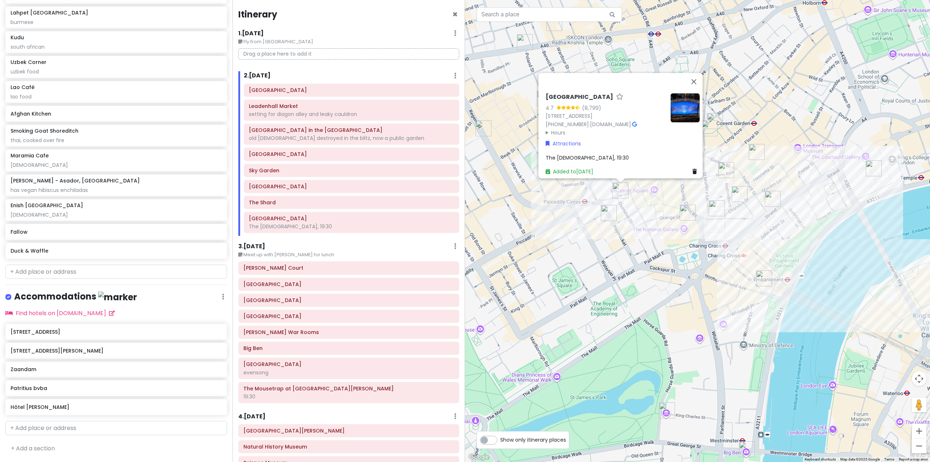
click at [585, 263] on div "[GEOGRAPHIC_DATA] 4.7 (8,799) [STREET_ADDRESS] [PHONE_NUMBER] · [DOMAIN_NAME] ·…" at bounding box center [697, 231] width 465 height 462
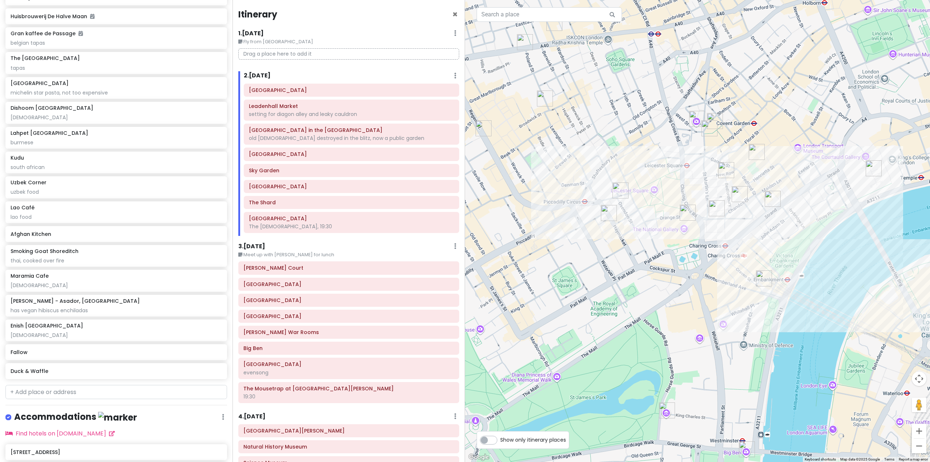
scroll to position [4137, 0]
